Goal: Task Accomplishment & Management: Manage account settings

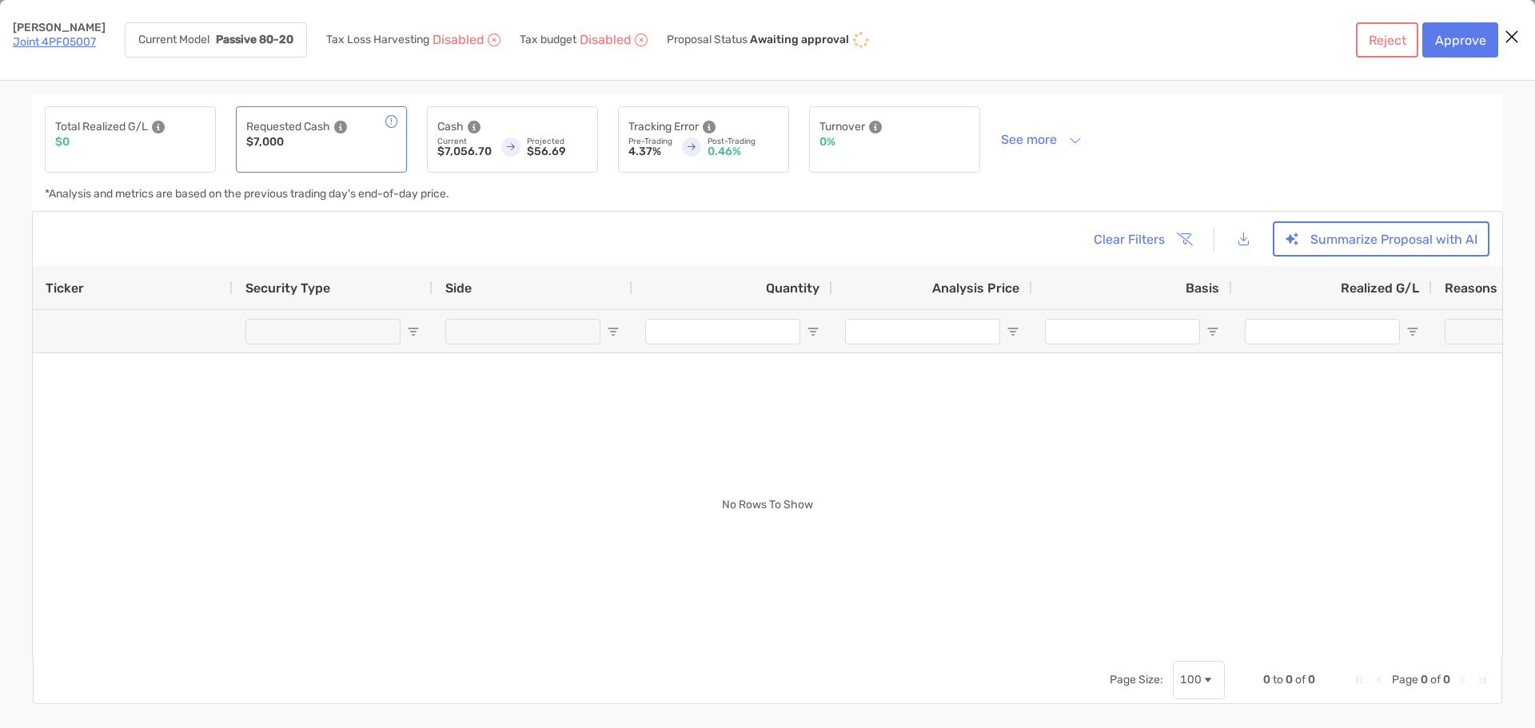
click at [1516, 33] on icon "Close modal" at bounding box center [1512, 36] width 14 height 19
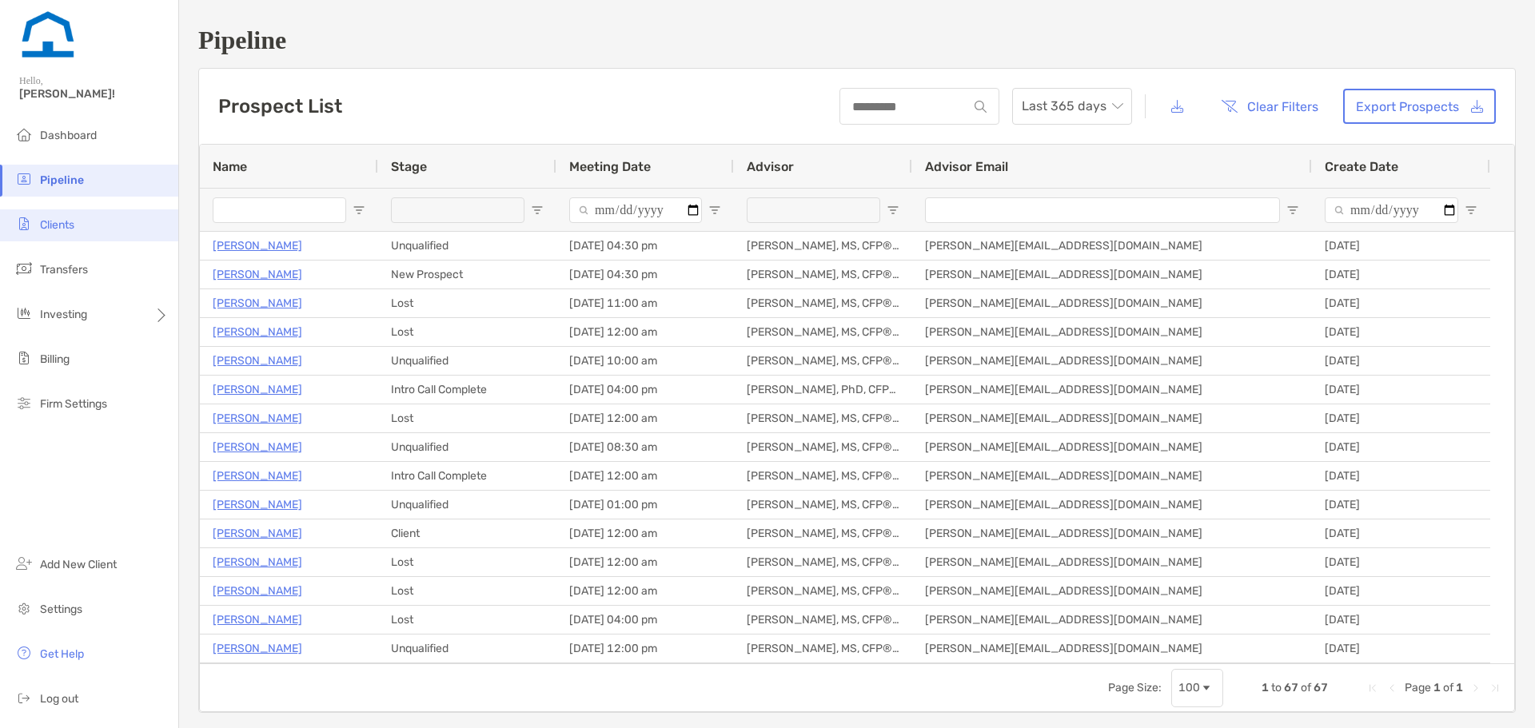
click at [94, 232] on li "Clients" at bounding box center [89, 225] width 178 height 32
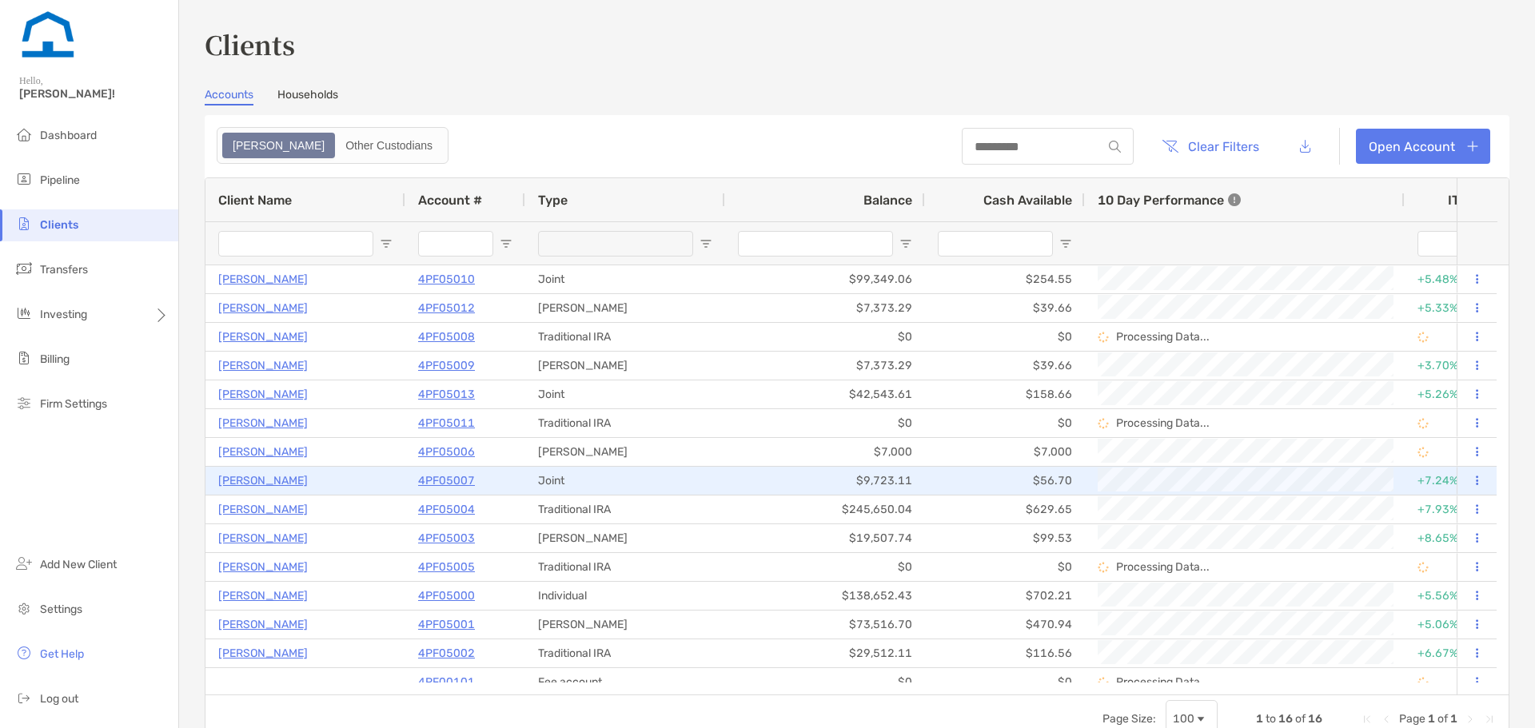
click at [260, 481] on p "[PERSON_NAME]" at bounding box center [263, 481] width 90 height 20
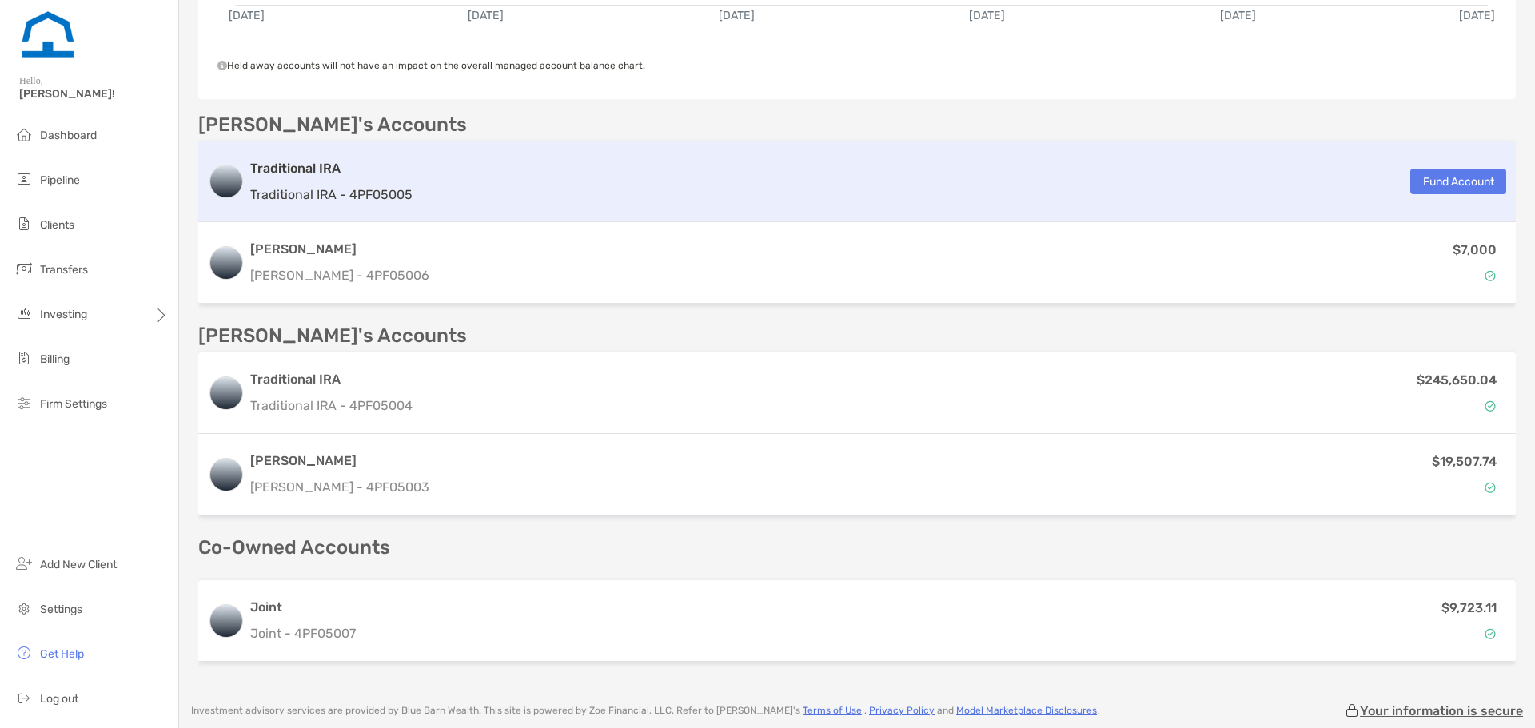
scroll to position [266, 0]
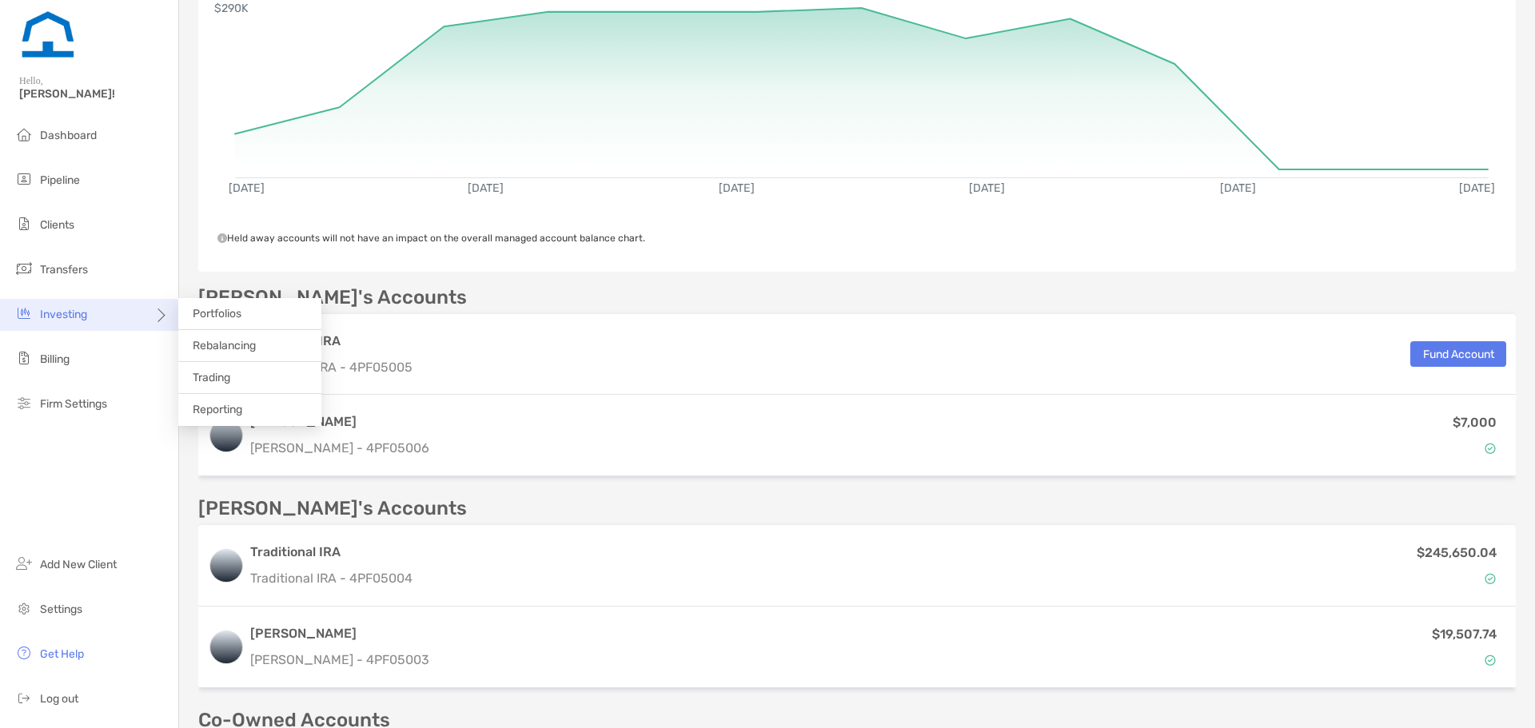
click at [100, 309] on div "Investing" at bounding box center [89, 315] width 178 height 32
click at [238, 352] on span "Rebalancing" at bounding box center [224, 346] width 63 height 14
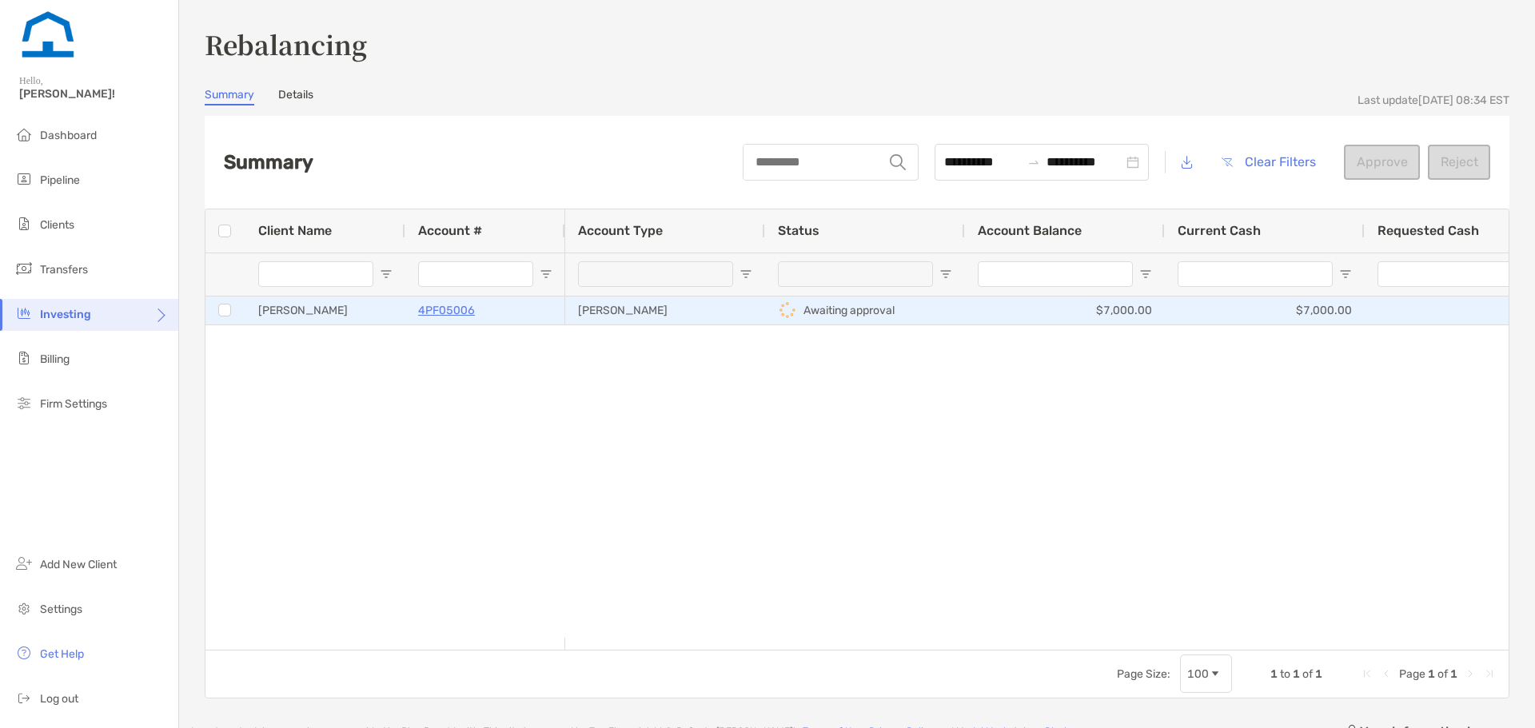
click at [840, 317] on p "Awaiting approval" at bounding box center [848, 311] width 91 height 20
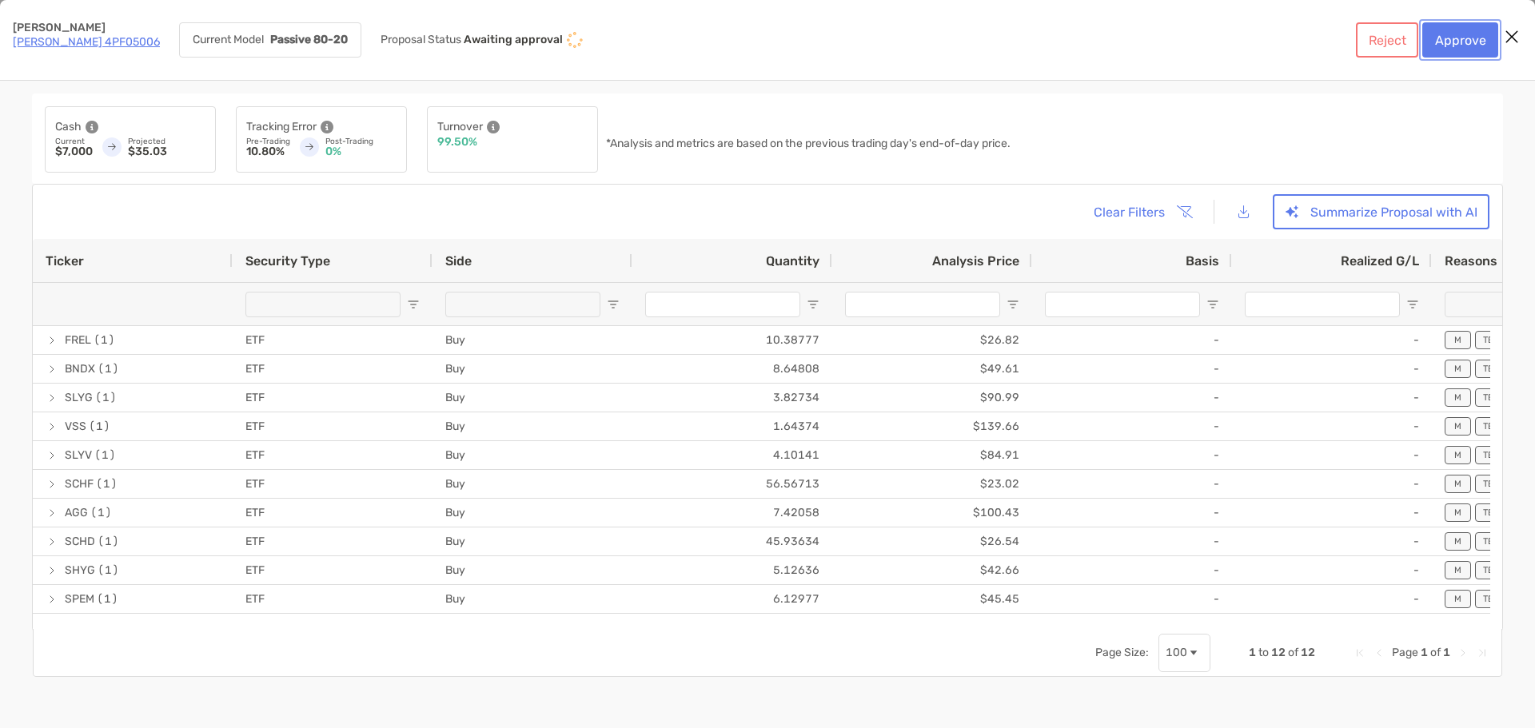
click at [1437, 38] on button "Approve" at bounding box center [1460, 39] width 76 height 35
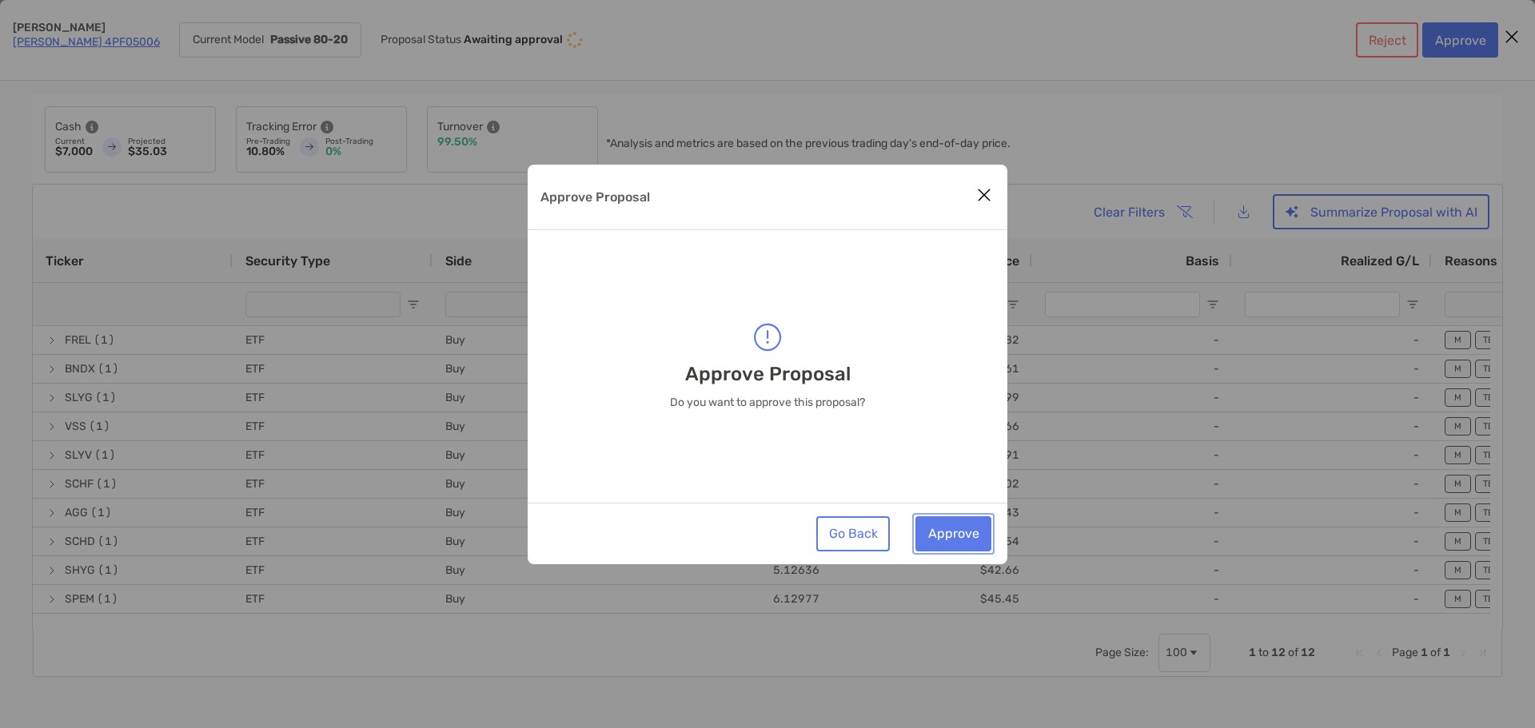
click at [947, 532] on button "Approve" at bounding box center [953, 533] width 76 height 35
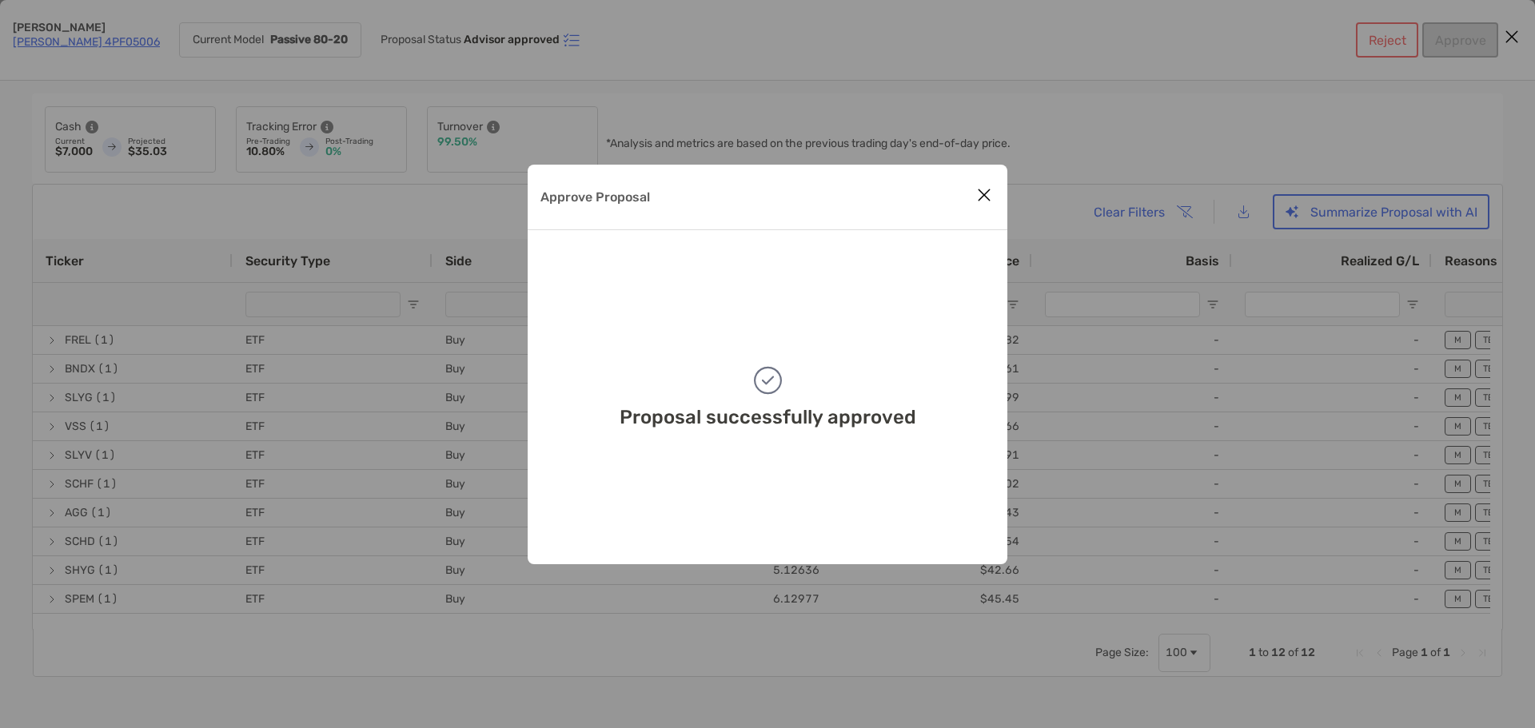
click at [982, 198] on icon "Close modal" at bounding box center [984, 194] width 14 height 19
